Goal: Task Accomplishment & Management: Manage account settings

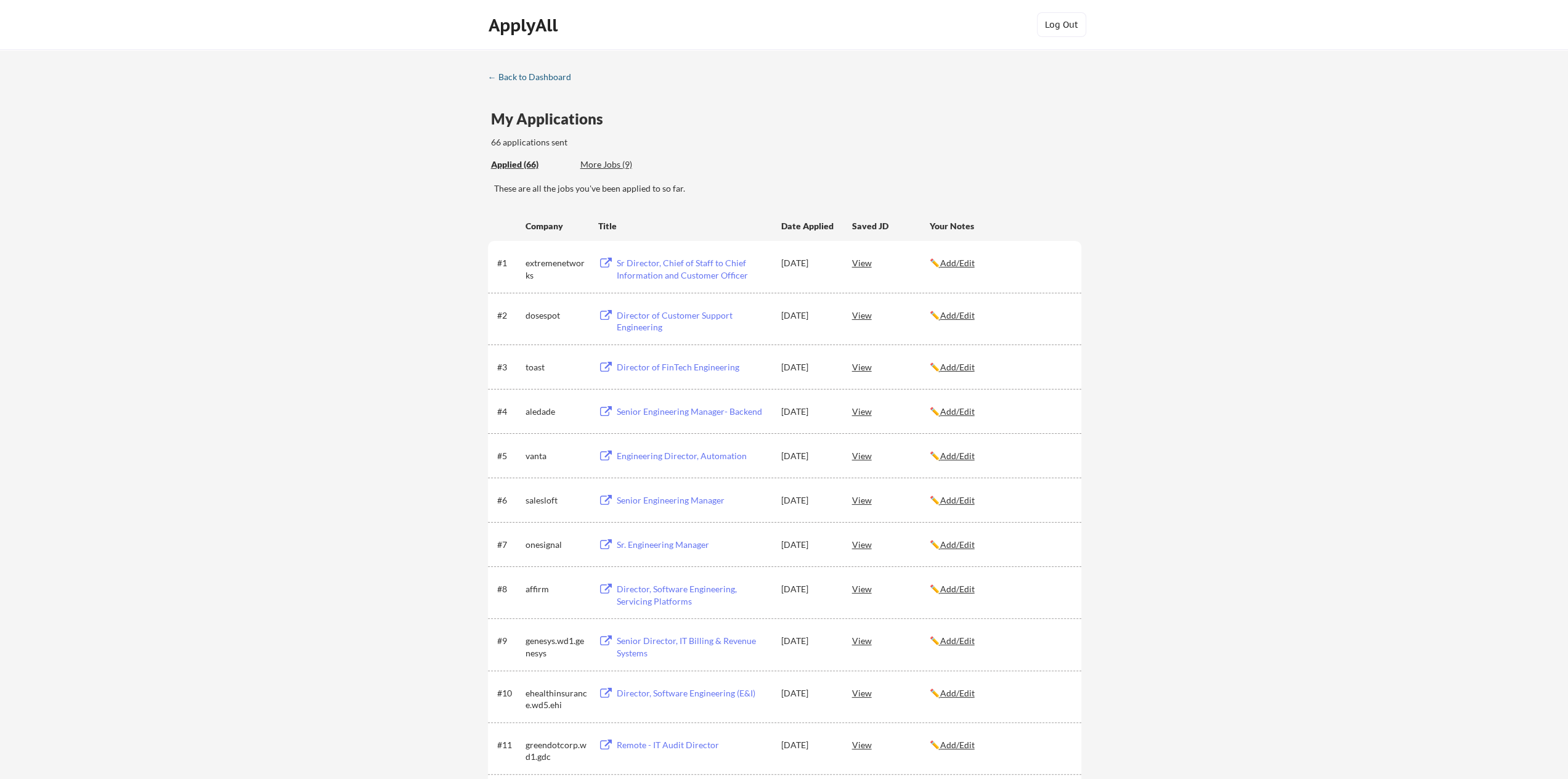
click at [497, 79] on div "← Back to Dashboard" at bounding box center [534, 77] width 92 height 9
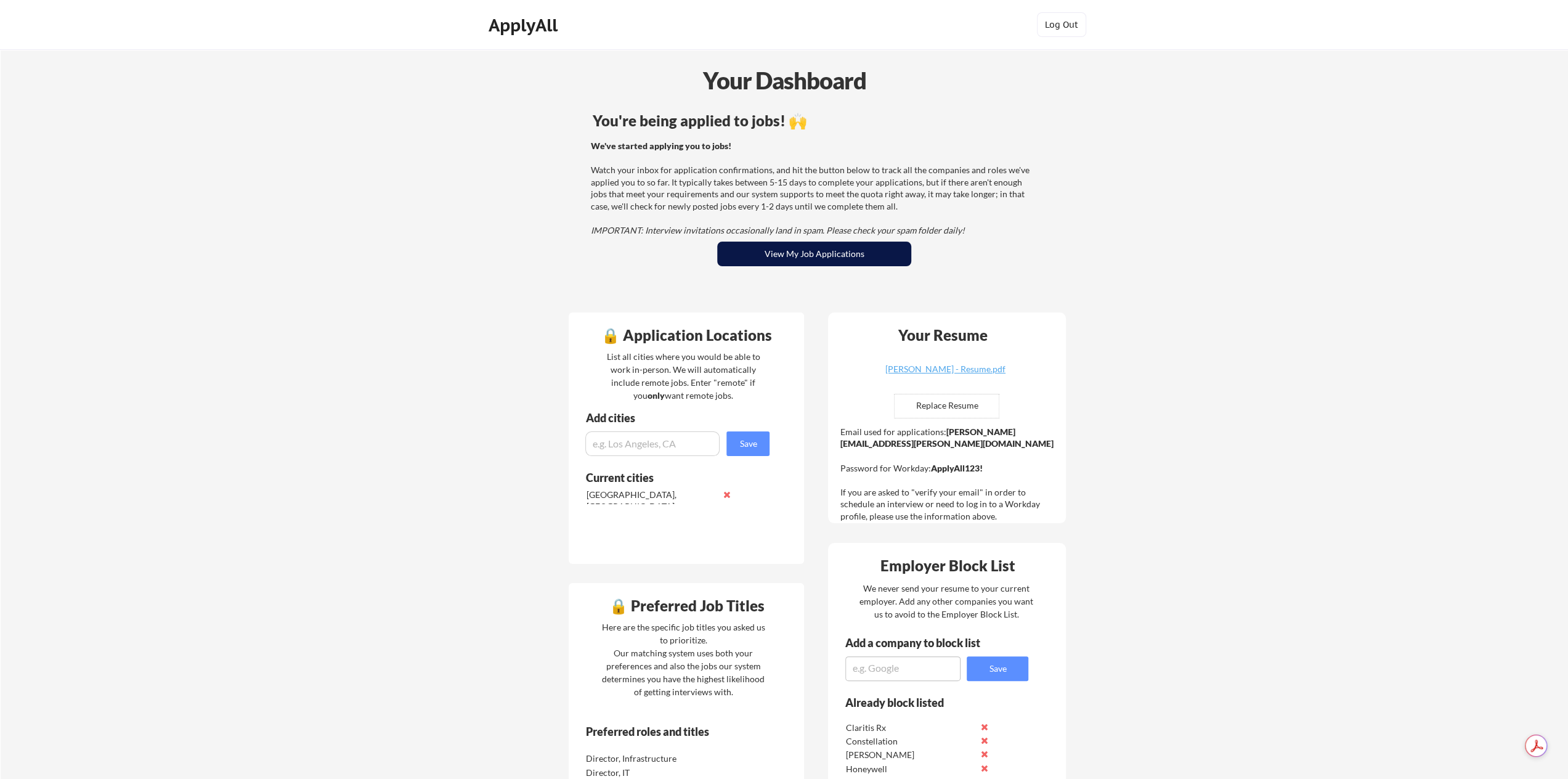
click at [751, 253] on button "View My Job Applications" at bounding box center [814, 254] width 194 height 25
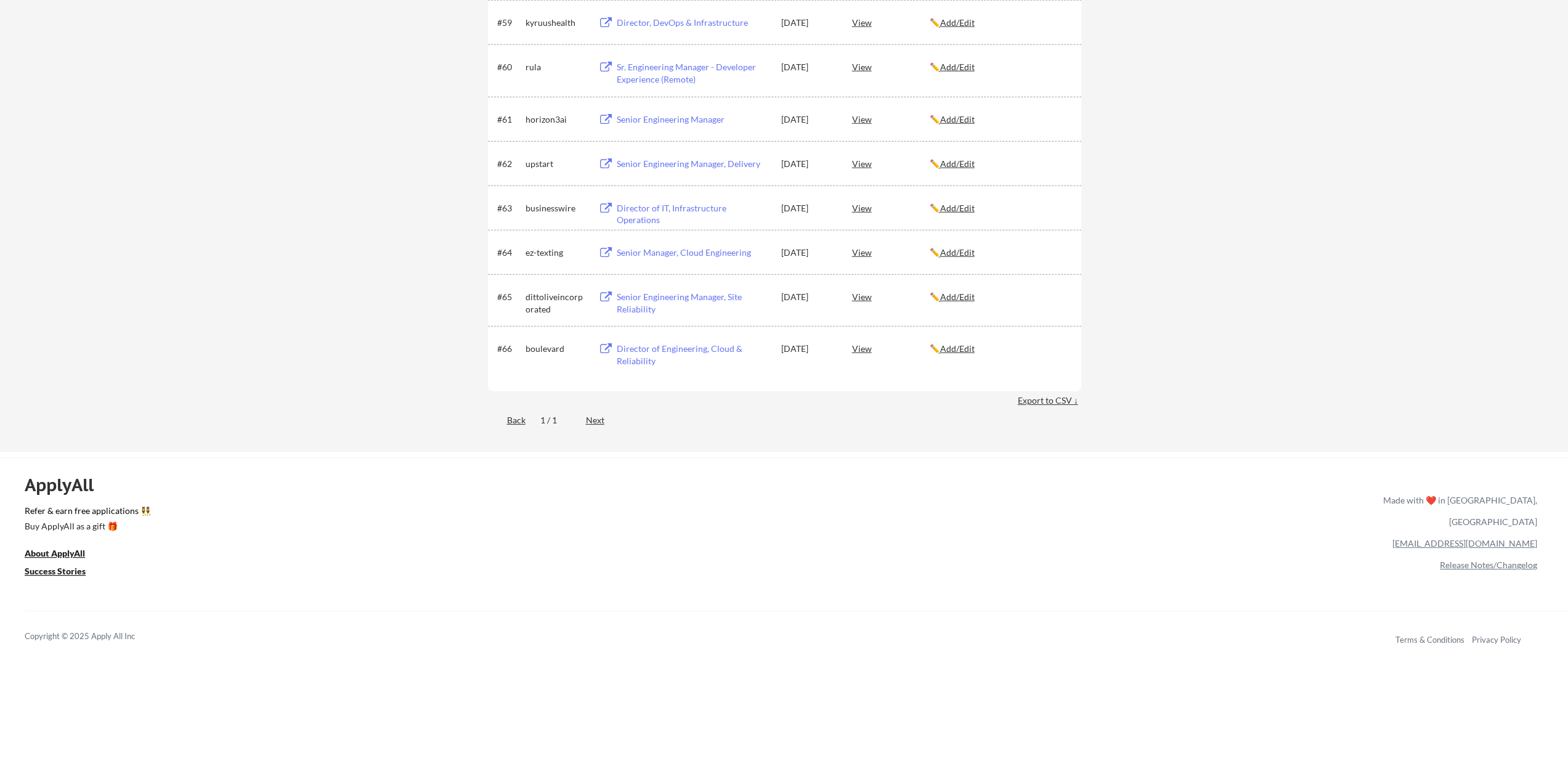
scroll to position [3328, 0]
click at [1040, 404] on div "Export to CSV ↓" at bounding box center [1049, 399] width 64 height 12
